Goal: Entertainment & Leisure: Consume media (video, audio)

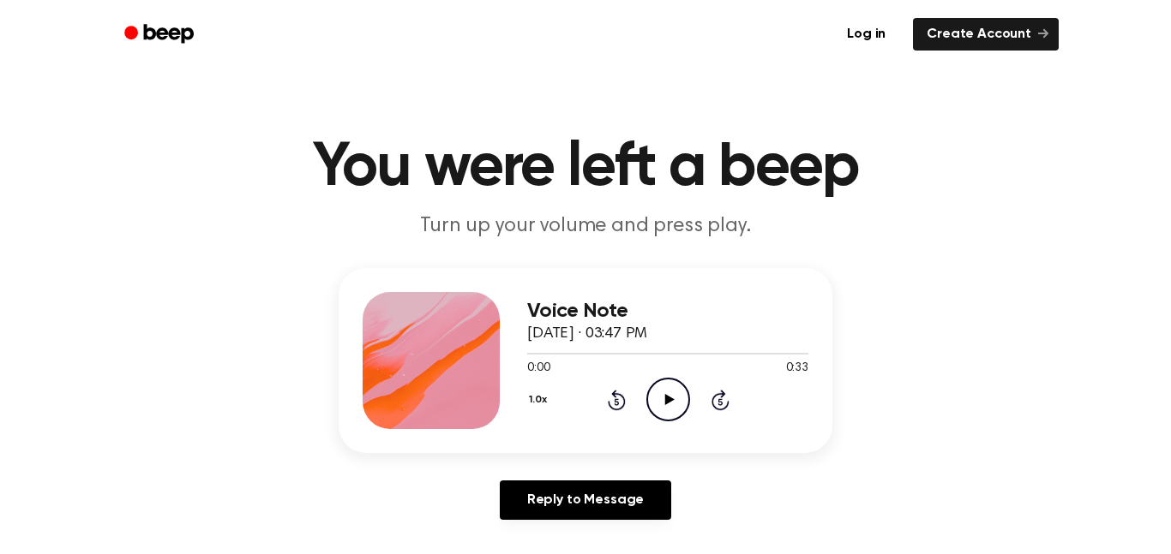
click at [668, 391] on icon "Play Audio" at bounding box center [668, 400] width 44 height 44
click at [668, 387] on icon "Play Audio" at bounding box center [668, 400] width 44 height 44
click at [676, 391] on icon "Pause Audio" at bounding box center [668, 400] width 44 height 44
click at [668, 410] on icon "Play Audio" at bounding box center [668, 400] width 44 height 44
click at [663, 410] on icon "Play Audio" at bounding box center [668, 400] width 44 height 44
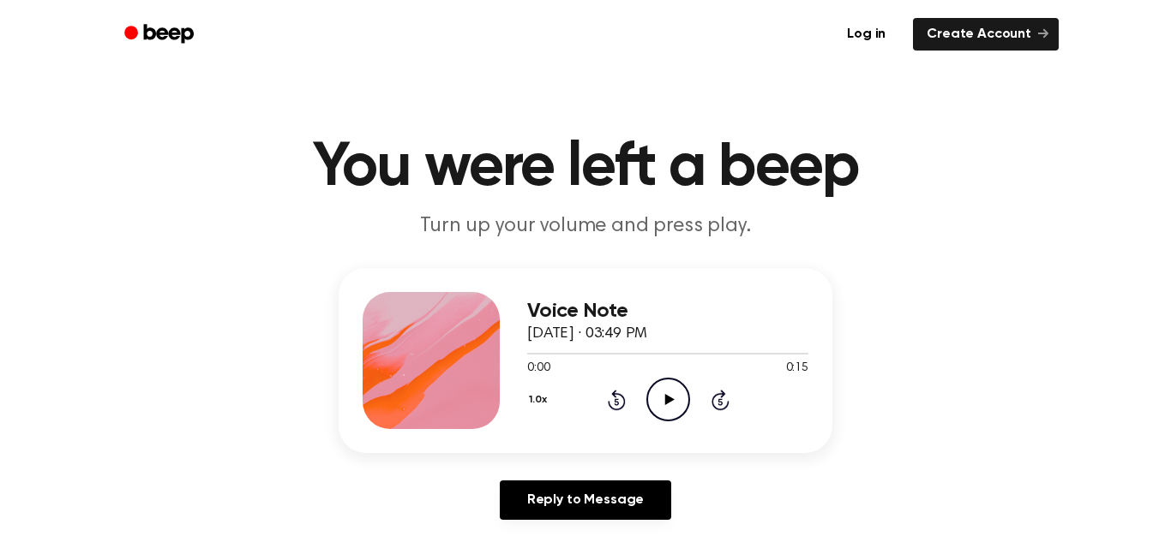
click at [674, 395] on icon "Play Audio" at bounding box center [668, 400] width 44 height 44
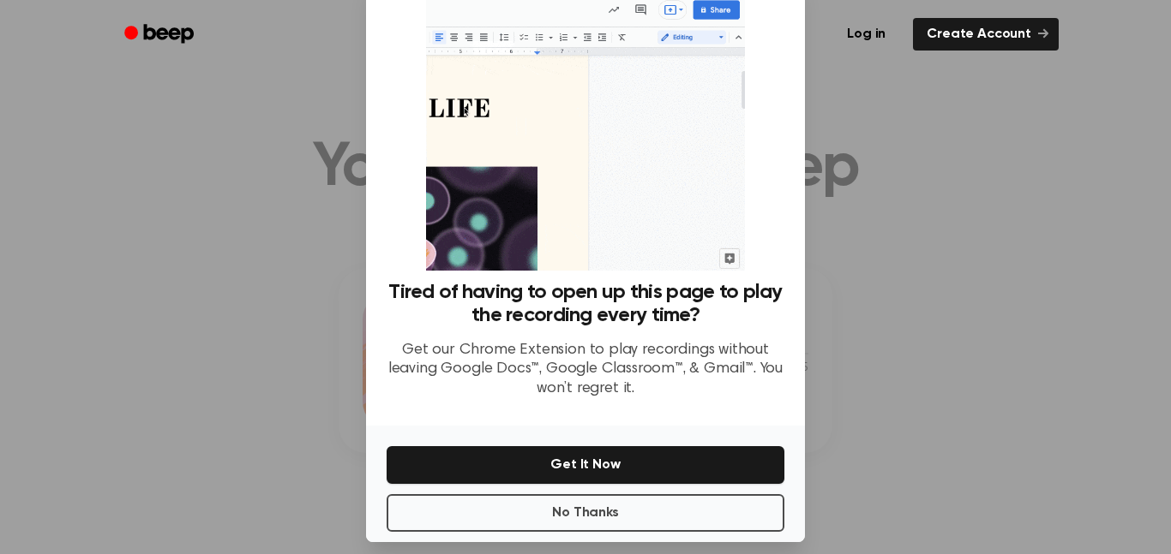
scroll to position [69, 0]
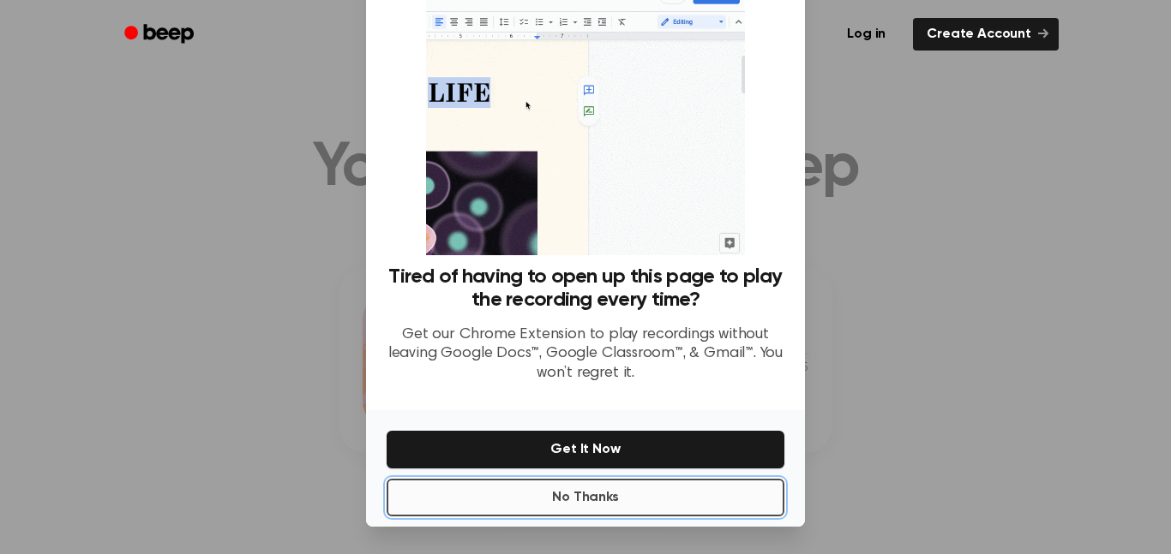
click at [647, 510] on button "No Thanks" at bounding box center [585, 498] width 398 height 38
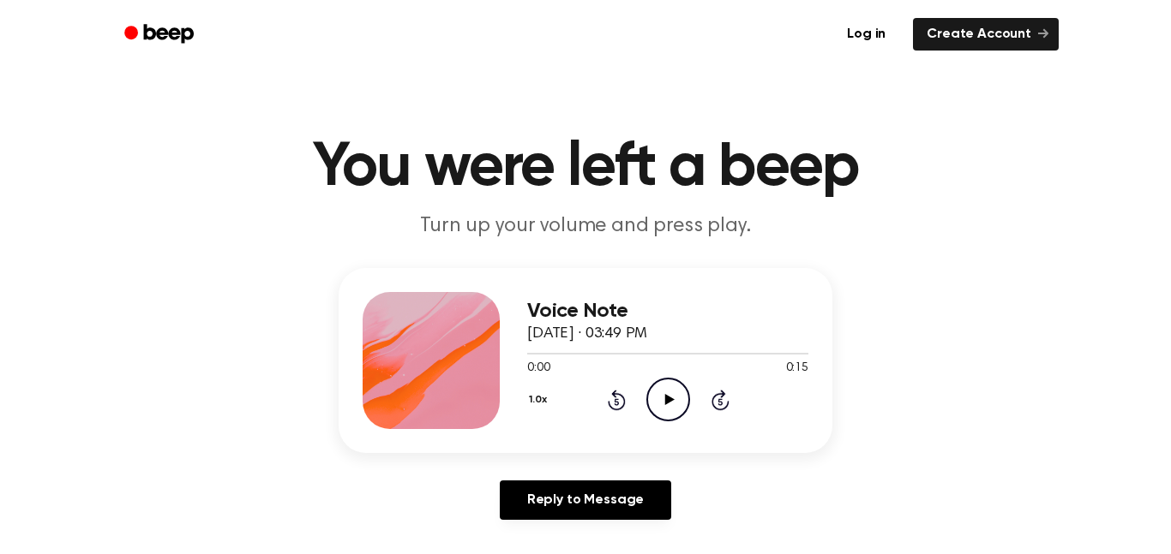
click at [666, 400] on icon at bounding box center [668, 399] width 9 height 11
